Goal: Task Accomplishment & Management: Complete application form

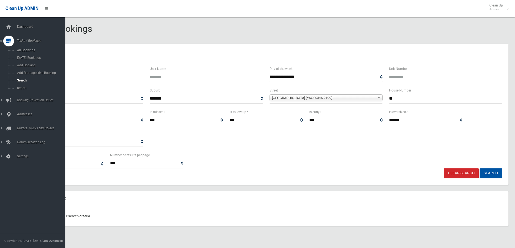
select select
click at [36, 62] on link "Add Booking" at bounding box center [34, 66] width 69 height 8
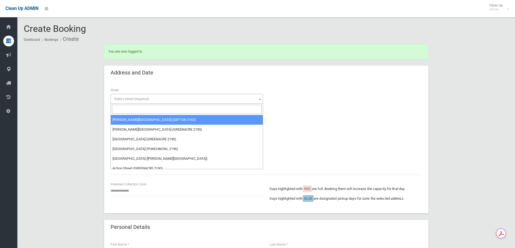
click at [146, 109] on input "search" at bounding box center [187, 109] width 150 height 9
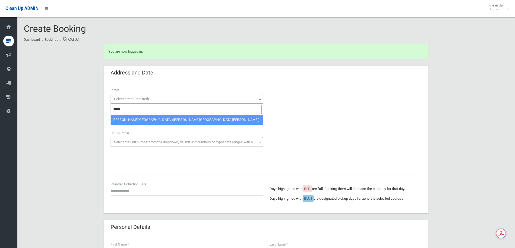
type input "*****"
select select "****"
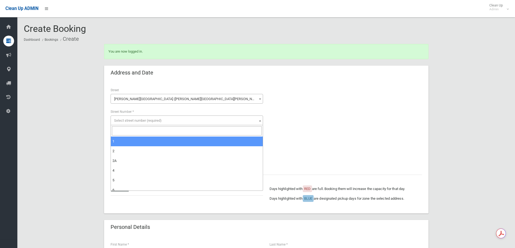
click at [126, 131] on input "search" at bounding box center [187, 130] width 150 height 9
type input "*"
select select "*"
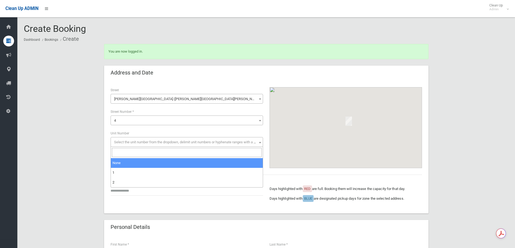
click at [140, 144] on span "Select the unit number from the dropdown, delimit unit numbers or hyphenate ran…" at bounding box center [189, 142] width 151 height 4
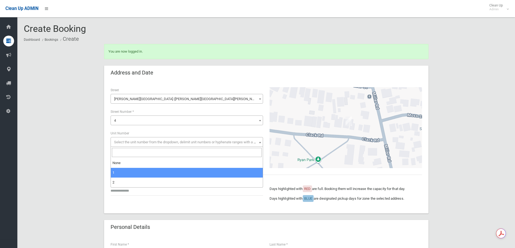
drag, startPoint x: 122, startPoint y: 173, endPoint x: 133, endPoint y: 175, distance: 11.2
drag, startPoint x: 165, startPoint y: 143, endPoint x: 146, endPoint y: 170, distance: 32.3
click at [165, 144] on span "1" at bounding box center [187, 143] width 150 height 8
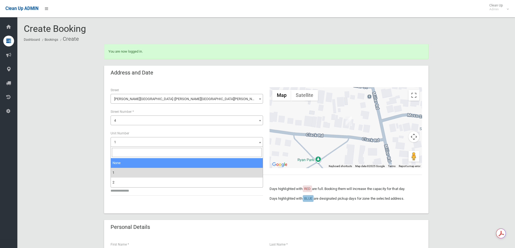
select select "*"
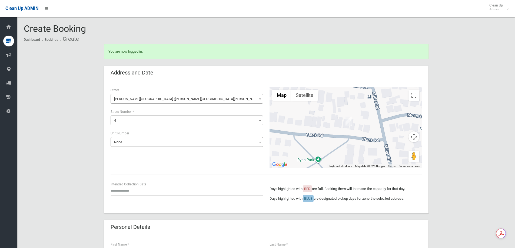
drag, startPoint x: 504, startPoint y: 106, endPoint x: 497, endPoint y: 109, distance: 7.4
